Goal: Information Seeking & Learning: Learn about a topic

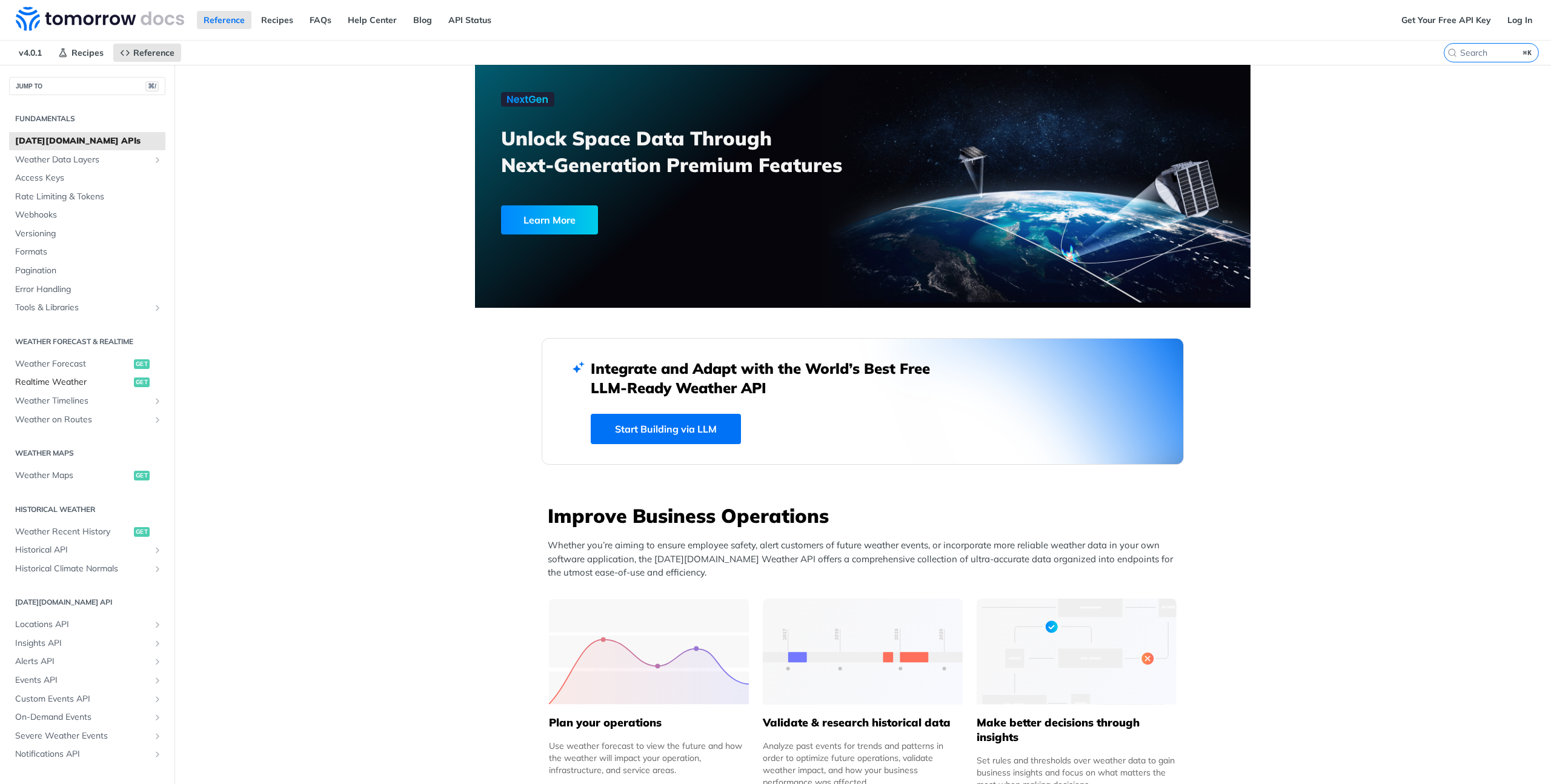
click at [86, 376] on span "Realtime Weather" at bounding box center [73, 382] width 116 height 12
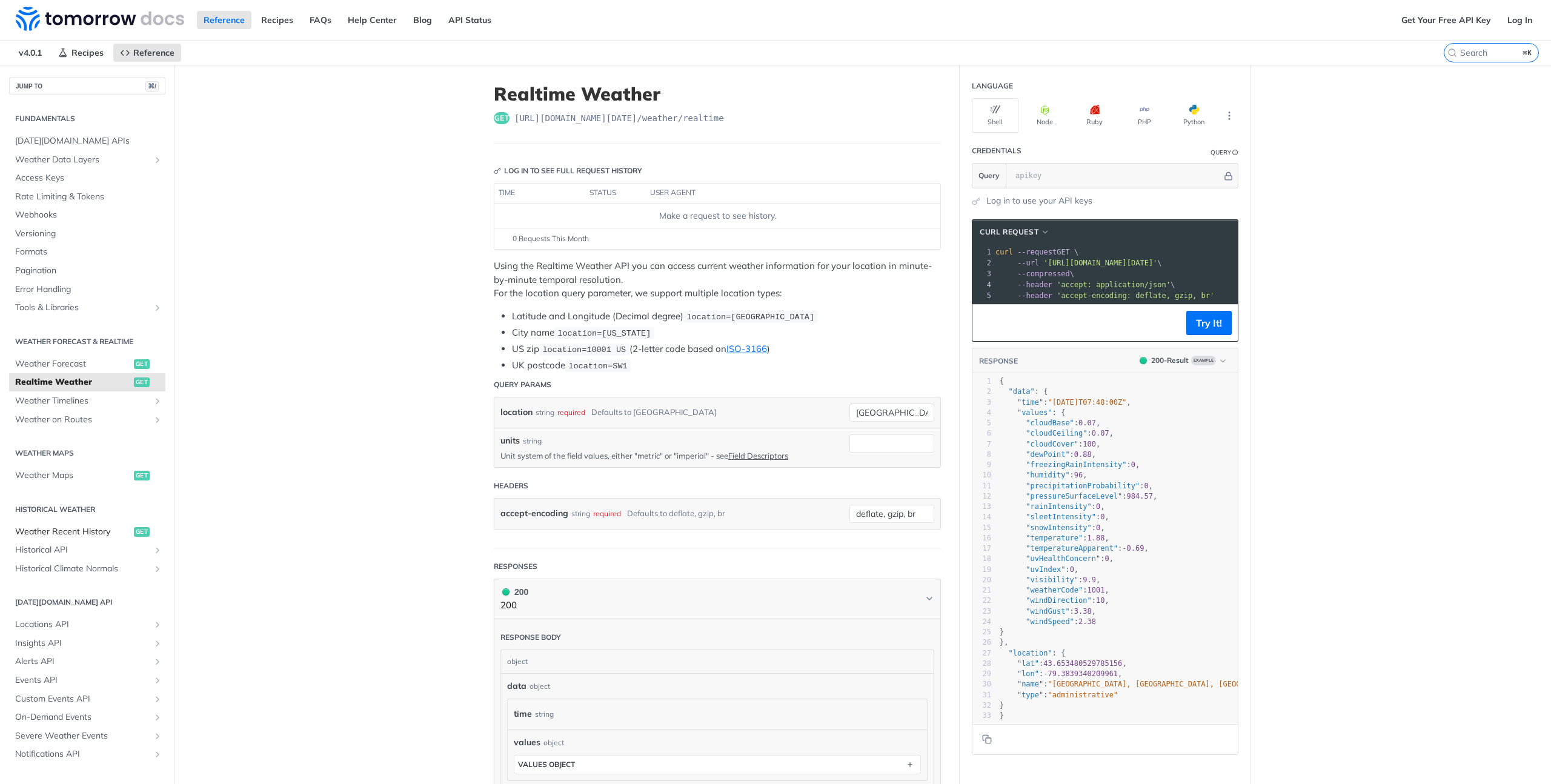
click at [131, 526] on link "Weather Recent History get" at bounding box center [87, 532] width 156 height 18
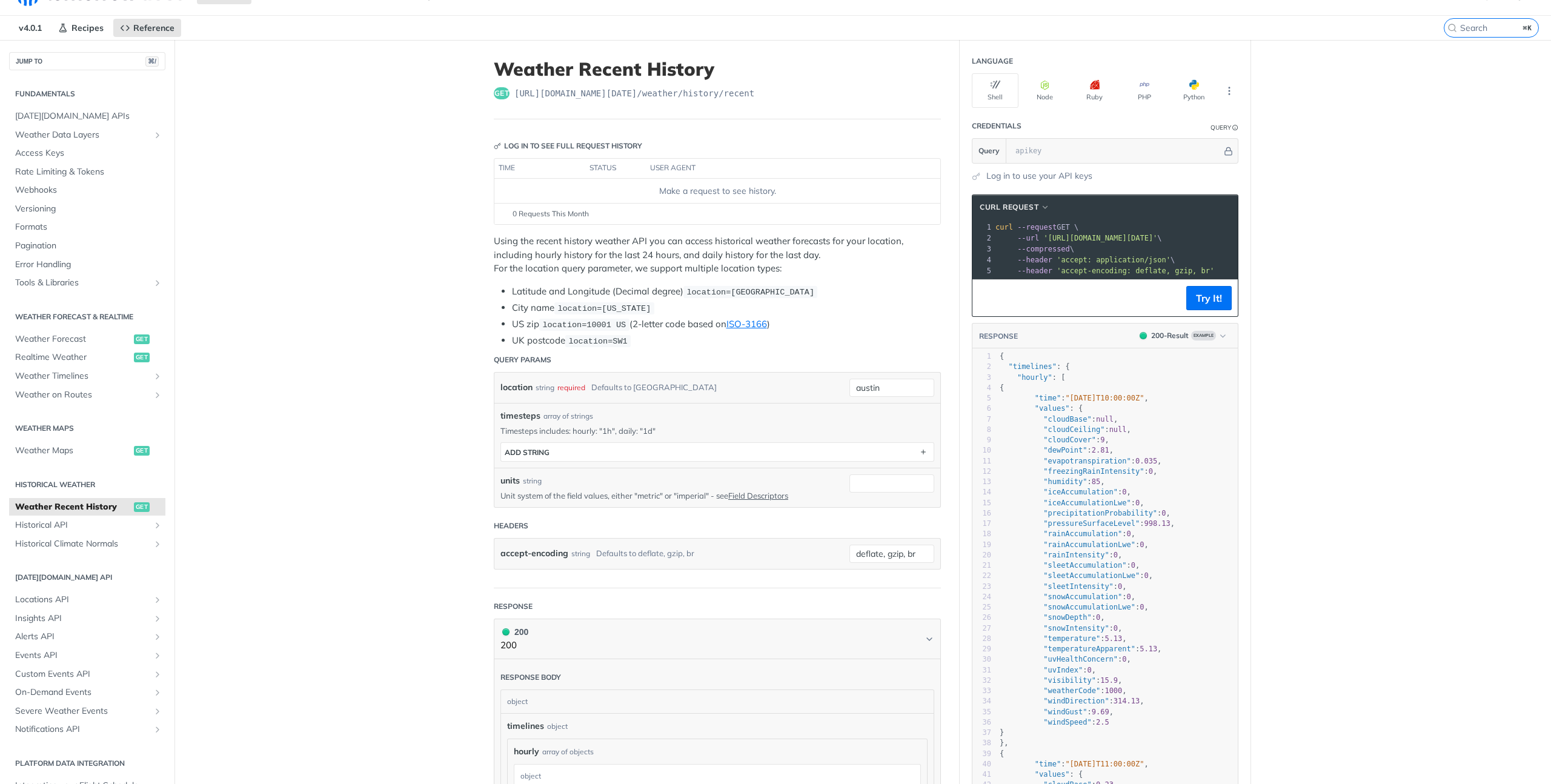
scroll to position [24, 0]
click at [122, 357] on span "Realtime Weather" at bounding box center [73, 358] width 116 height 12
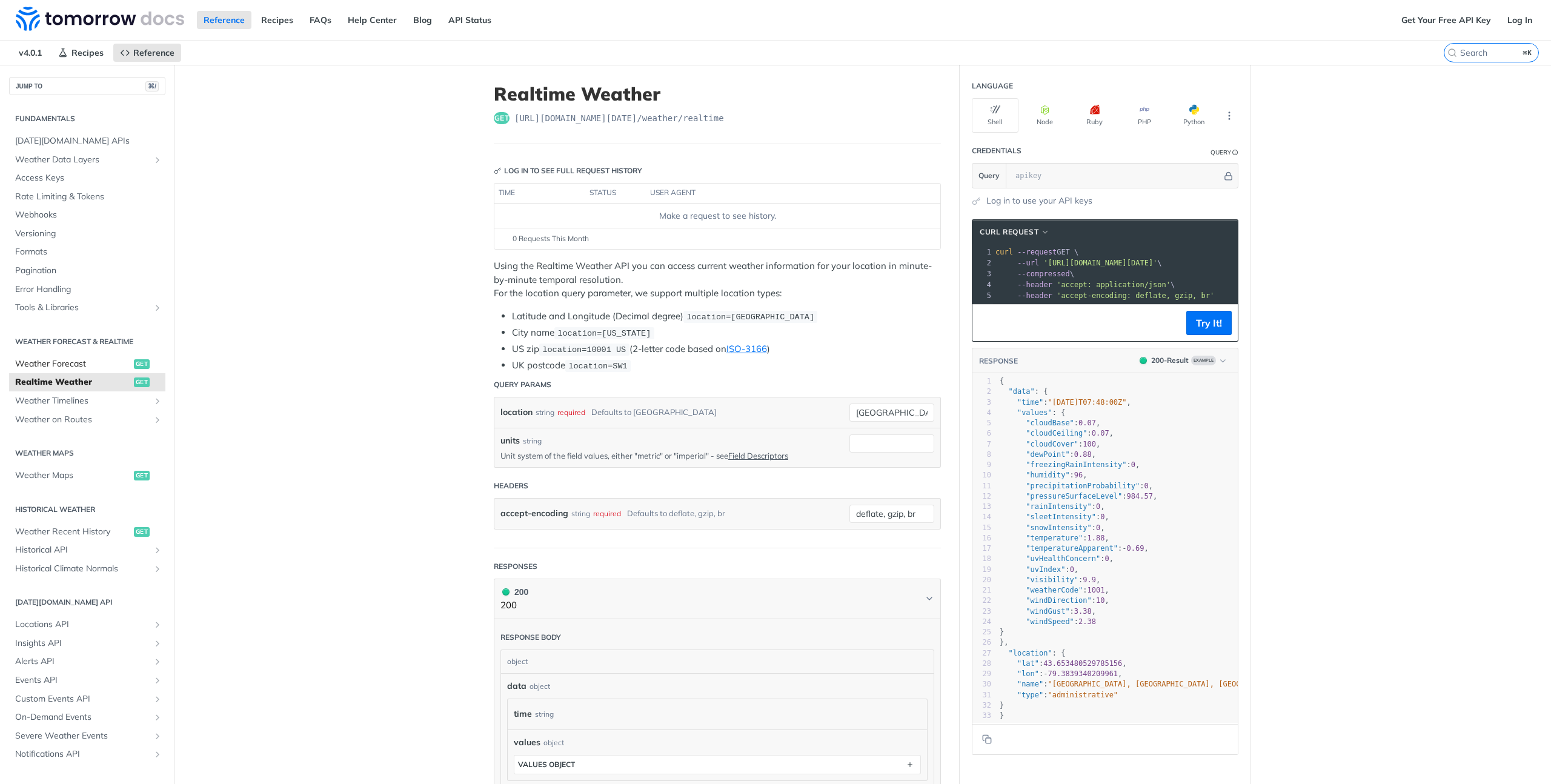
click at [114, 361] on span "Weather Forecast" at bounding box center [73, 364] width 116 height 12
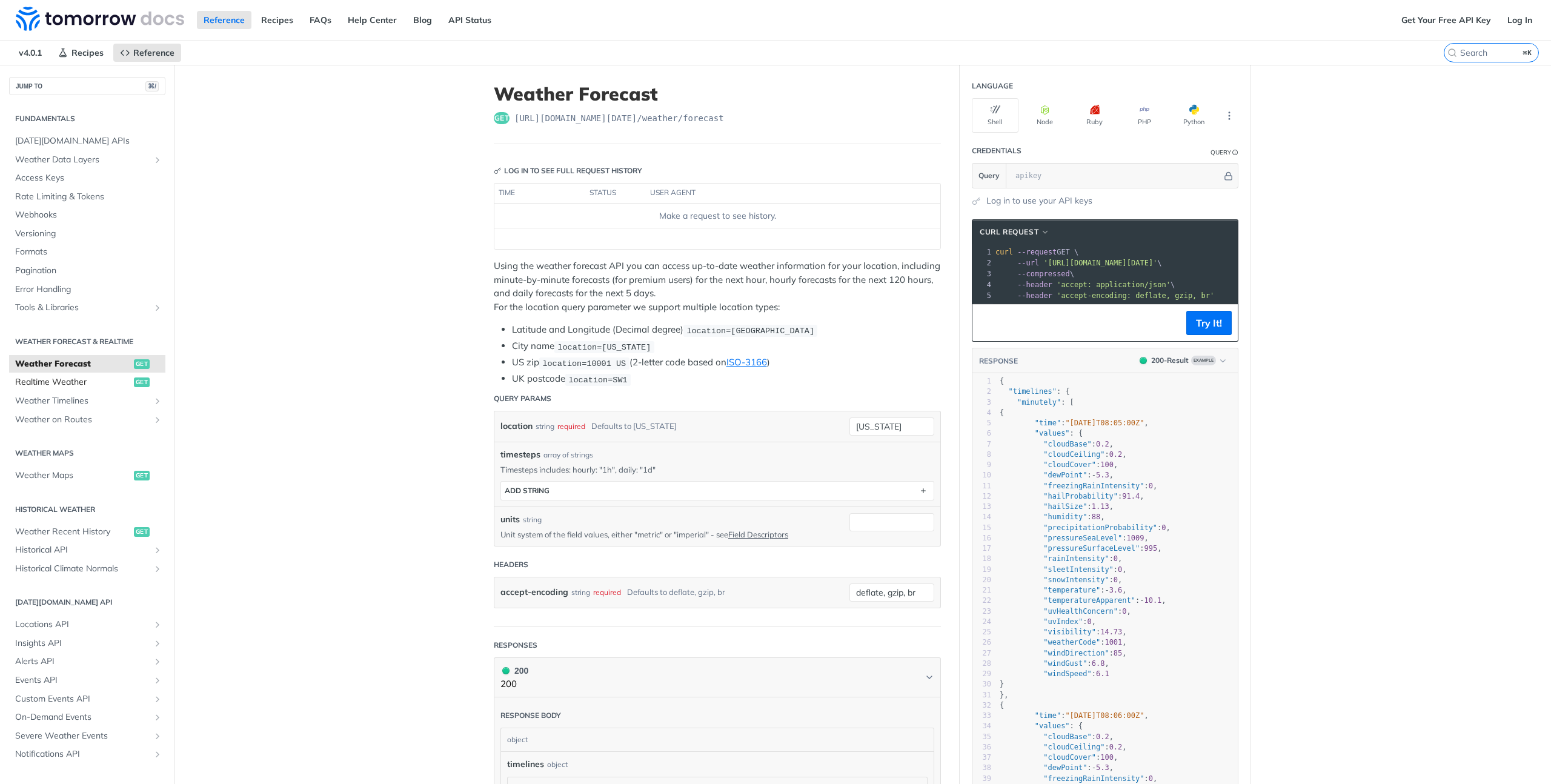
click at [103, 375] on link "Realtime Weather get" at bounding box center [87, 383] width 156 height 18
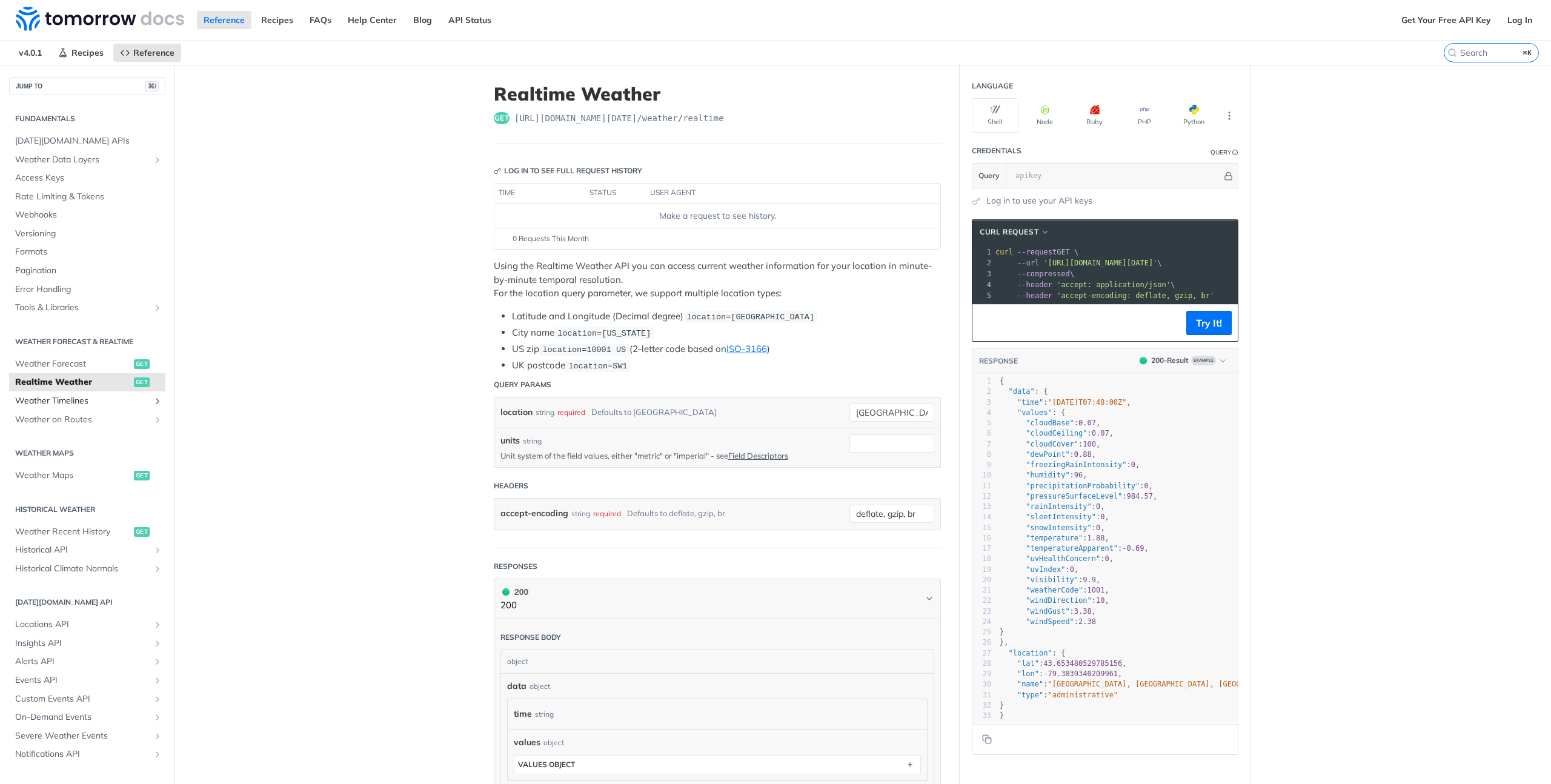
click at [112, 401] on span "Weather Timelines" at bounding box center [82, 401] width 135 height 12
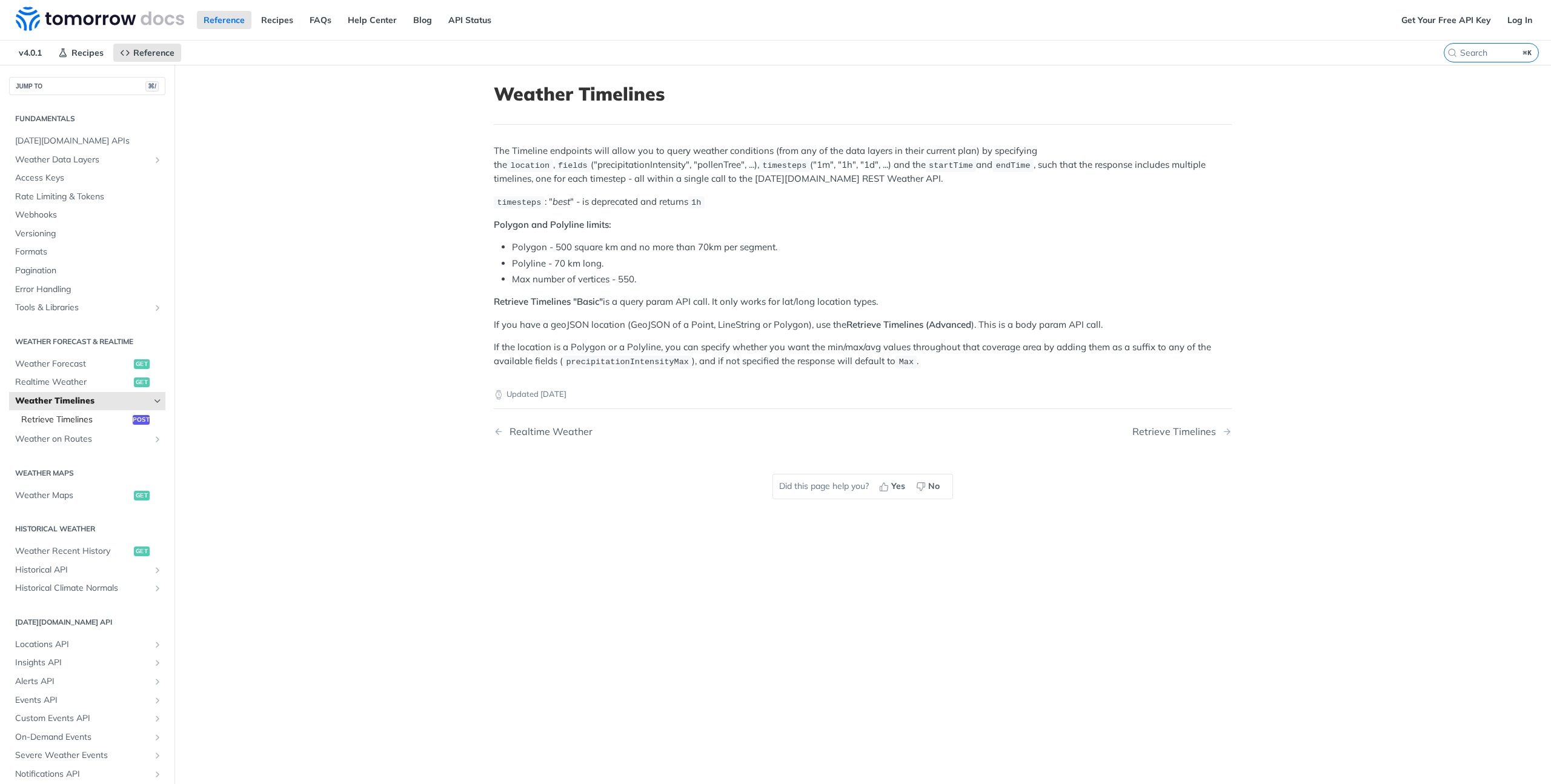
click at [107, 421] on span "Retrieve Timelines" at bounding box center [75, 420] width 109 height 12
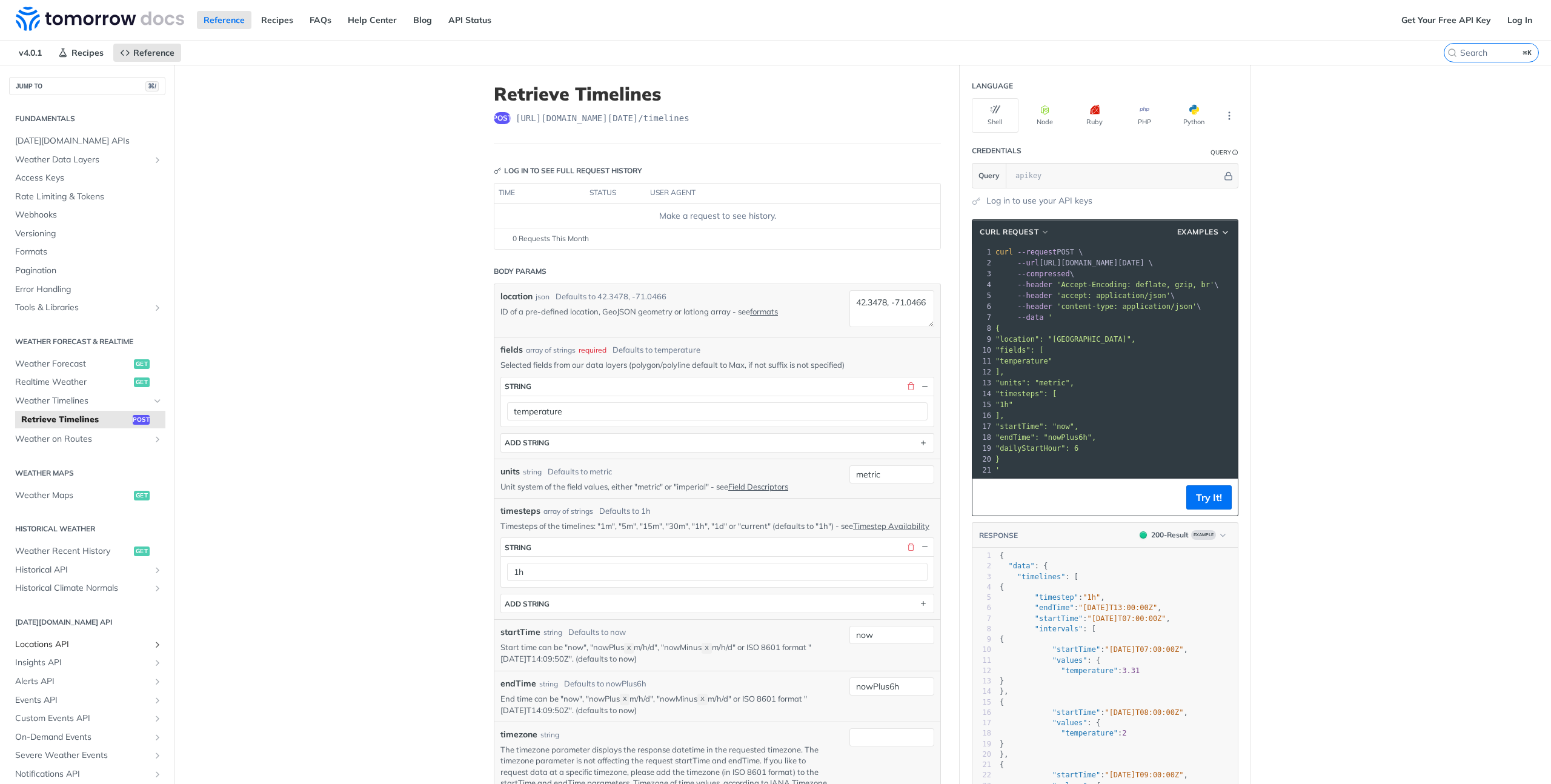
click at [102, 651] on link "Locations API" at bounding box center [87, 645] width 156 height 18
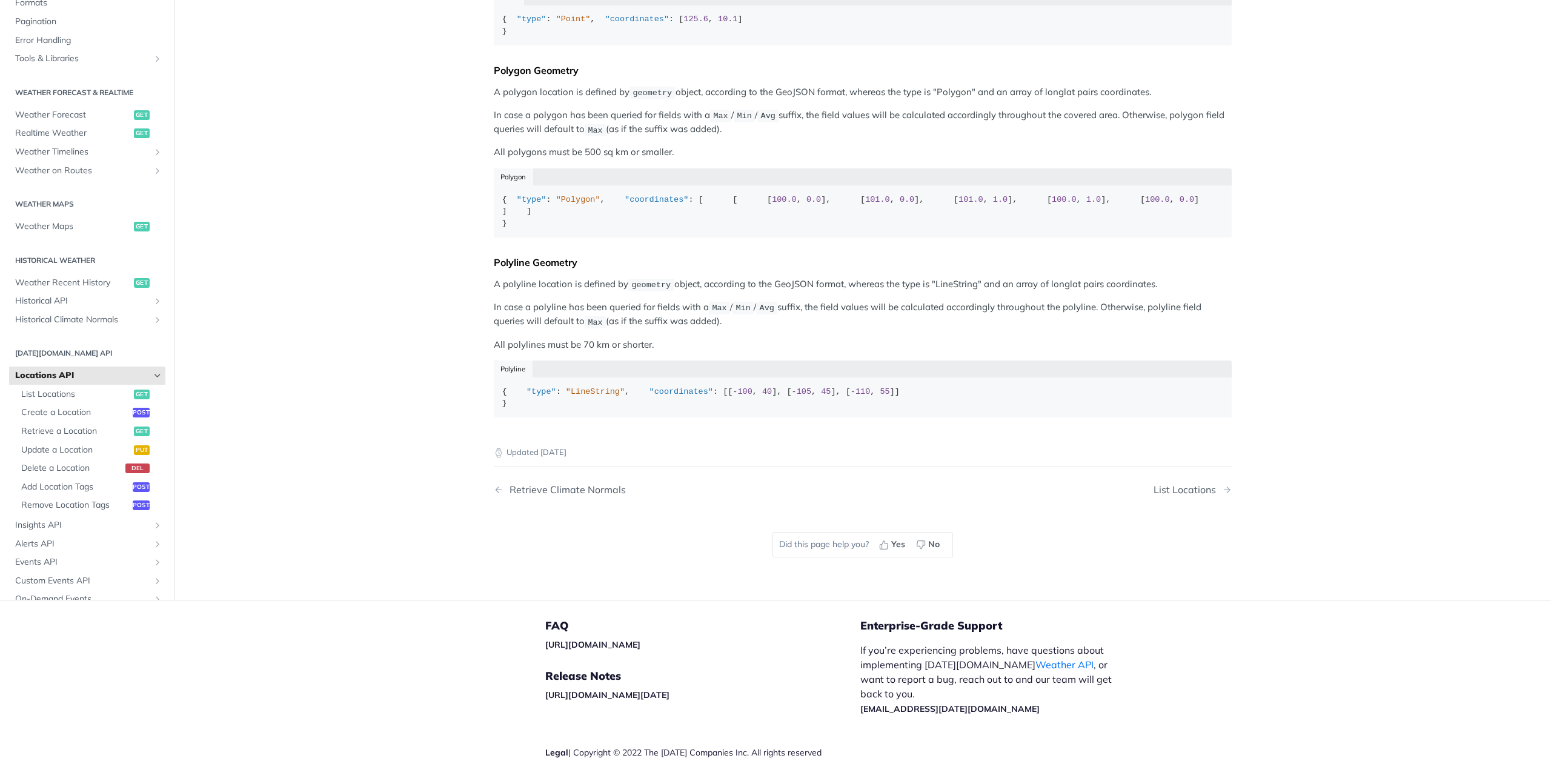
scroll to position [340, 0]
